Goal: Find specific page/section: Find specific page/section

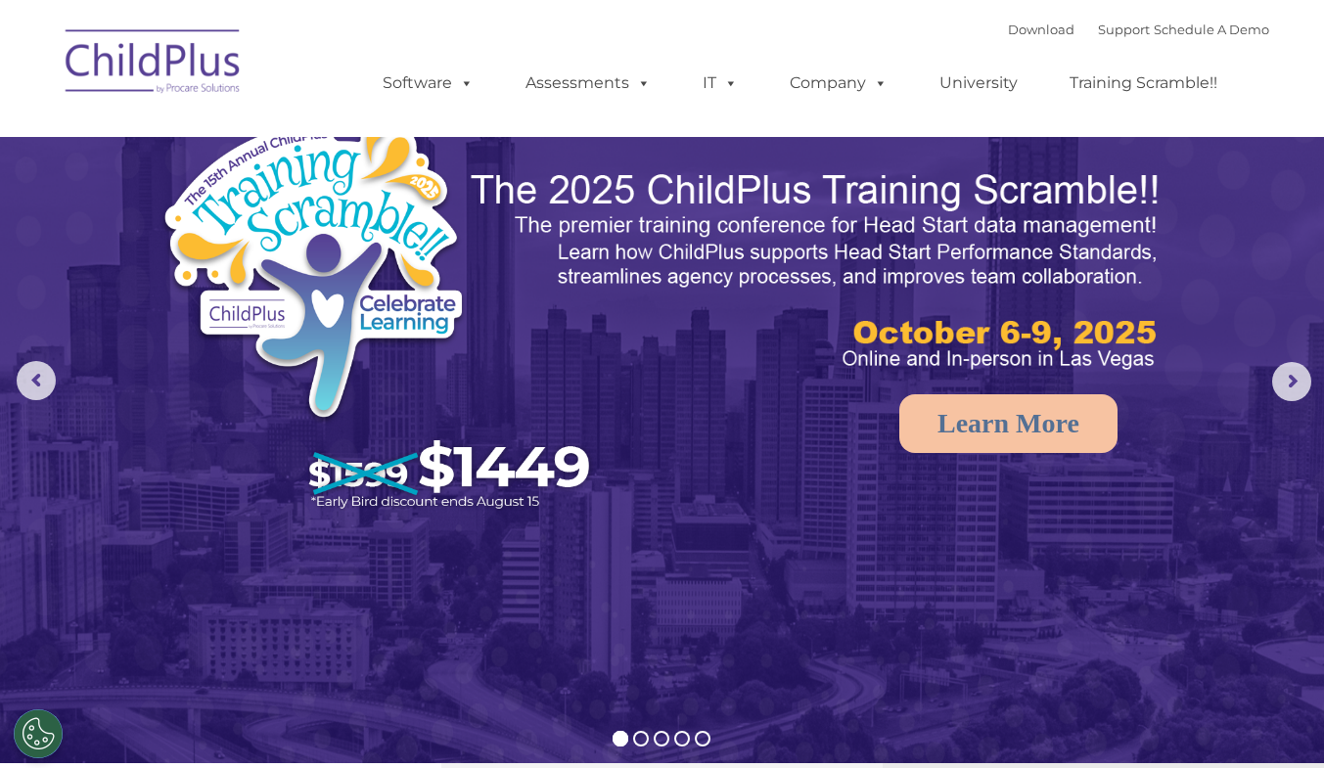
select select "MEDIUM"
click at [1024, 27] on link "Download" at bounding box center [1041, 30] width 67 height 16
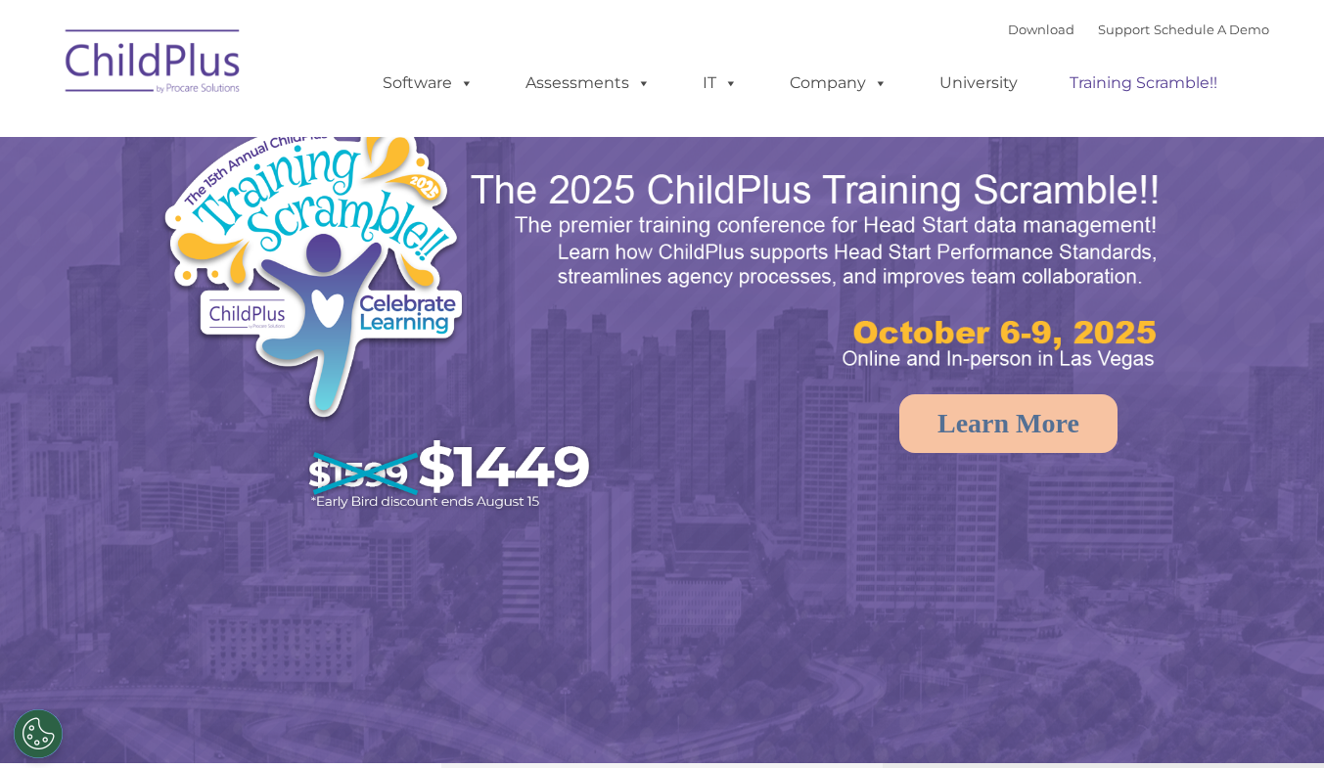
select select "MEDIUM"
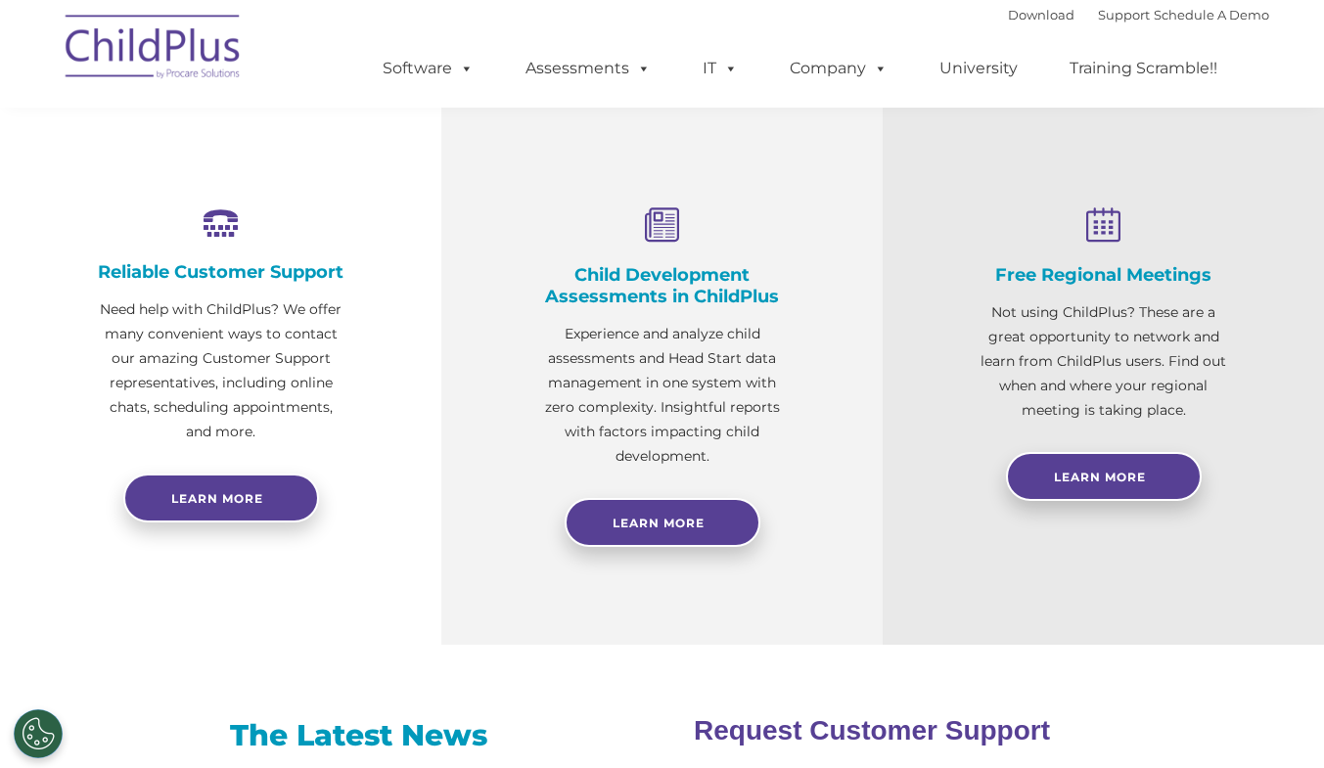
scroll to position [660, 0]
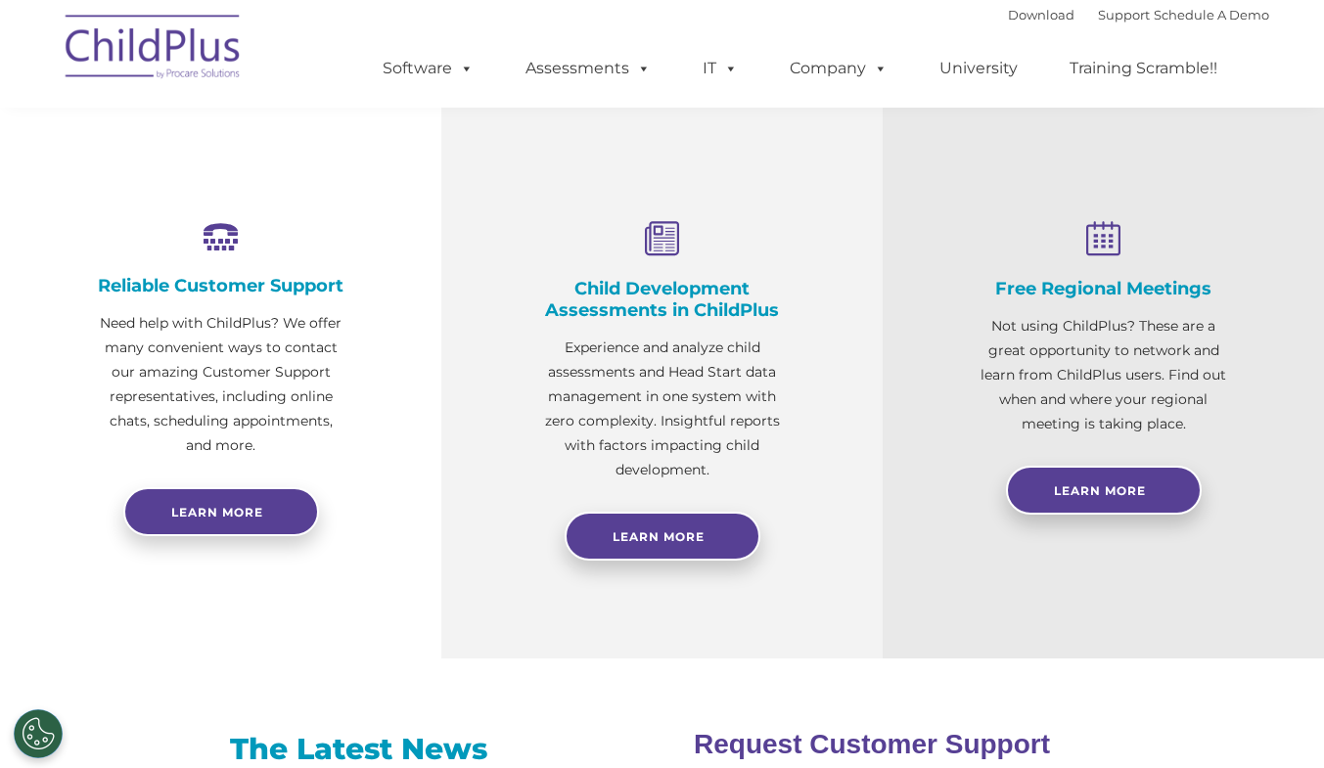
click at [55, 425] on div "Reliable Customer Support Need help with ChildPlus? We offer many convenient wa…" at bounding box center [220, 381] width 441 height 555
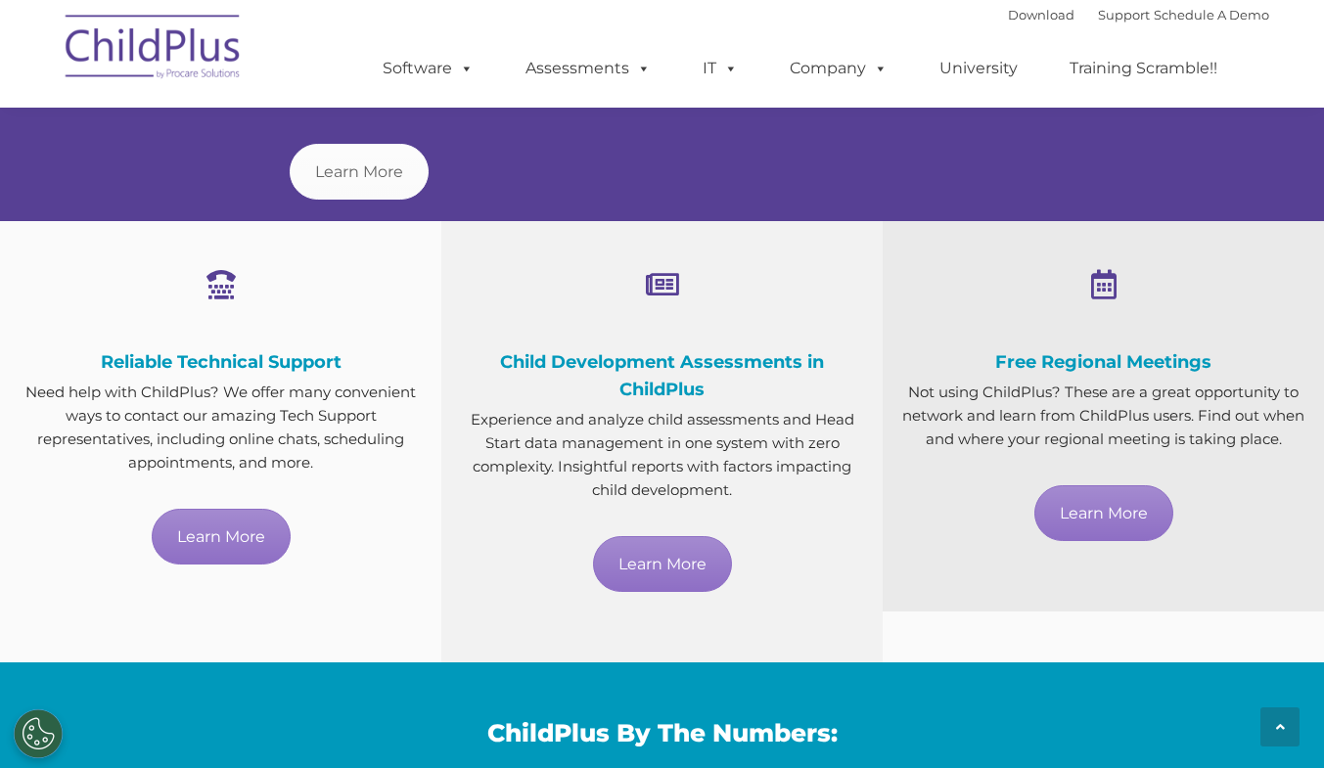
scroll to position [1011, 0]
